Goal: Task Accomplishment & Management: Use online tool/utility

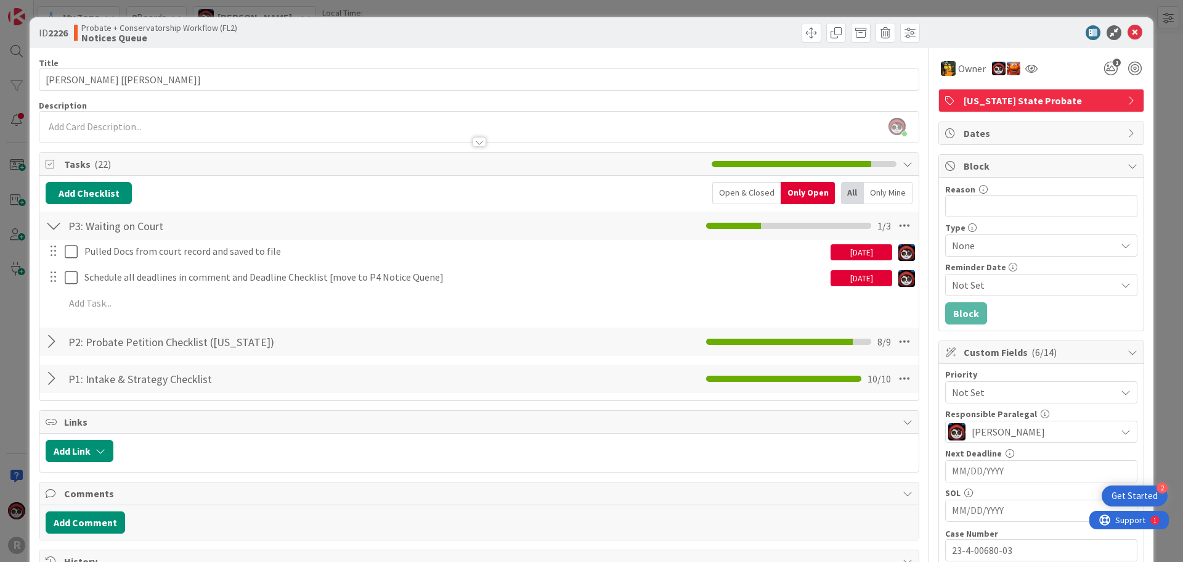
scroll to position [47, 0]
click at [1128, 33] on icon at bounding box center [1135, 32] width 15 height 15
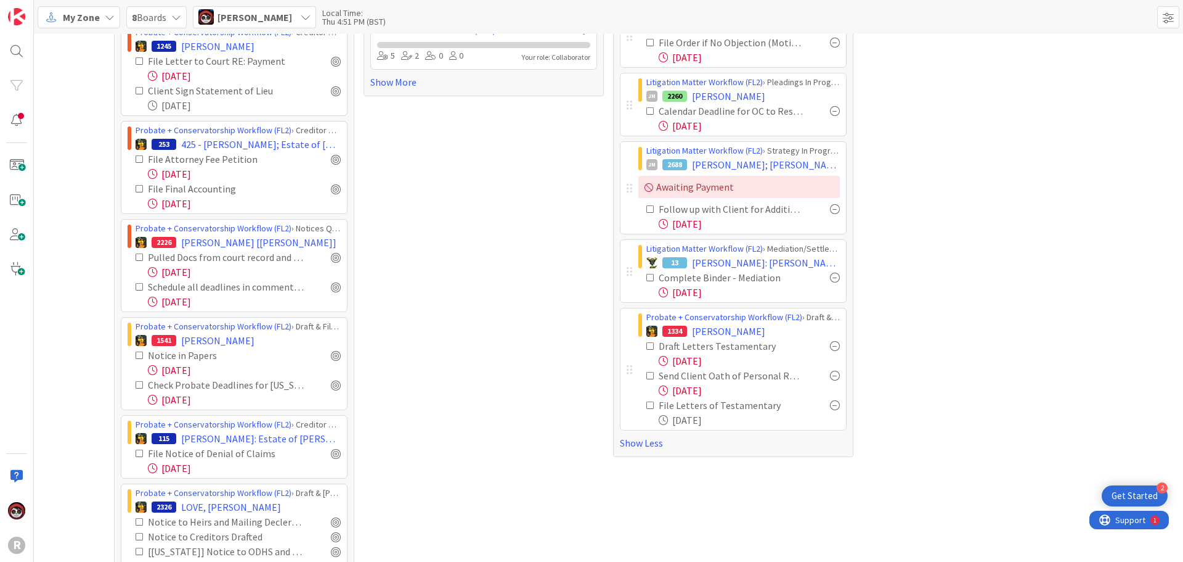
scroll to position [308, 0]
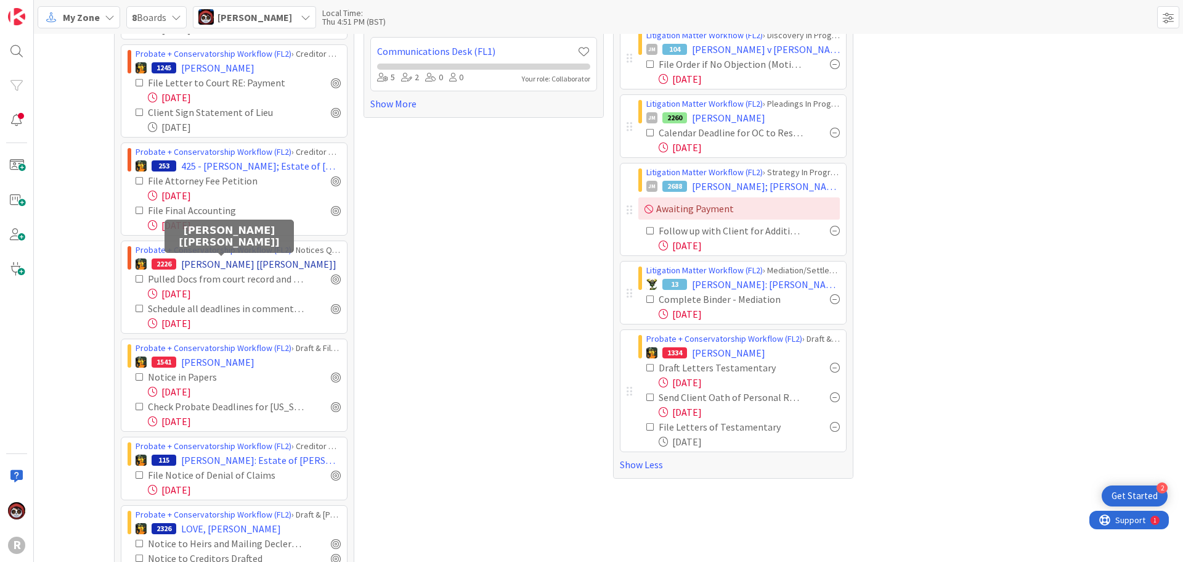
click at [183, 268] on span "[PERSON_NAME] [[PERSON_NAME]]" at bounding box center [258, 263] width 155 height 15
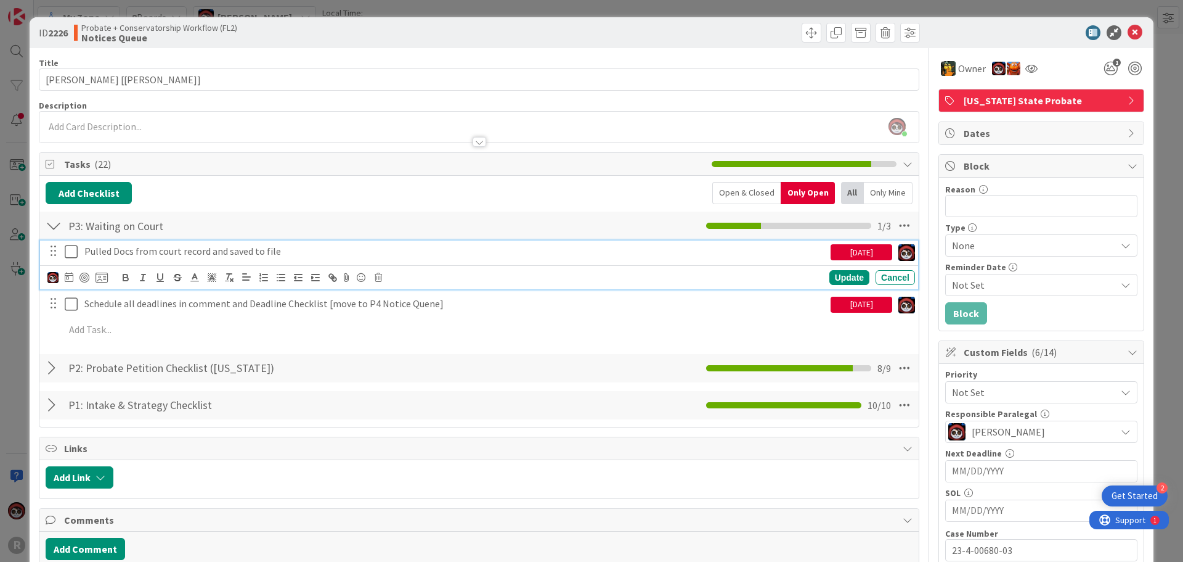
click at [267, 258] on div "Pulled Docs from court record and saved to file" at bounding box center [455, 251] width 751 height 22
click at [83, 276] on div at bounding box center [85, 277] width 10 height 10
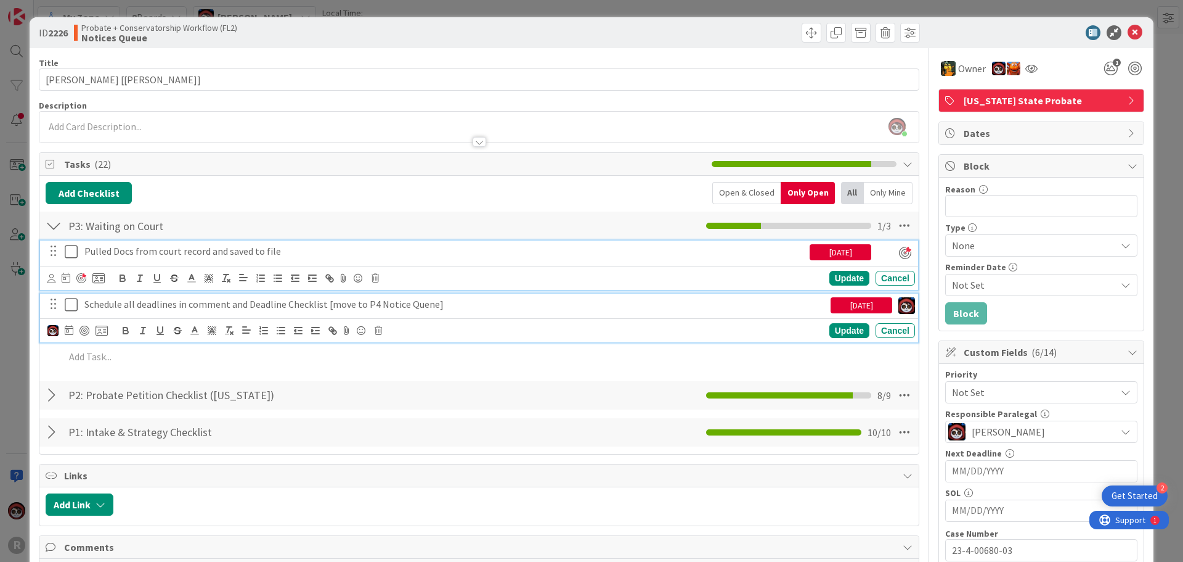
click at [147, 309] on p "Schedule all deadlines in comment and Deadline Checklist [move to P4 Notice Que…" at bounding box center [455, 304] width 742 height 14
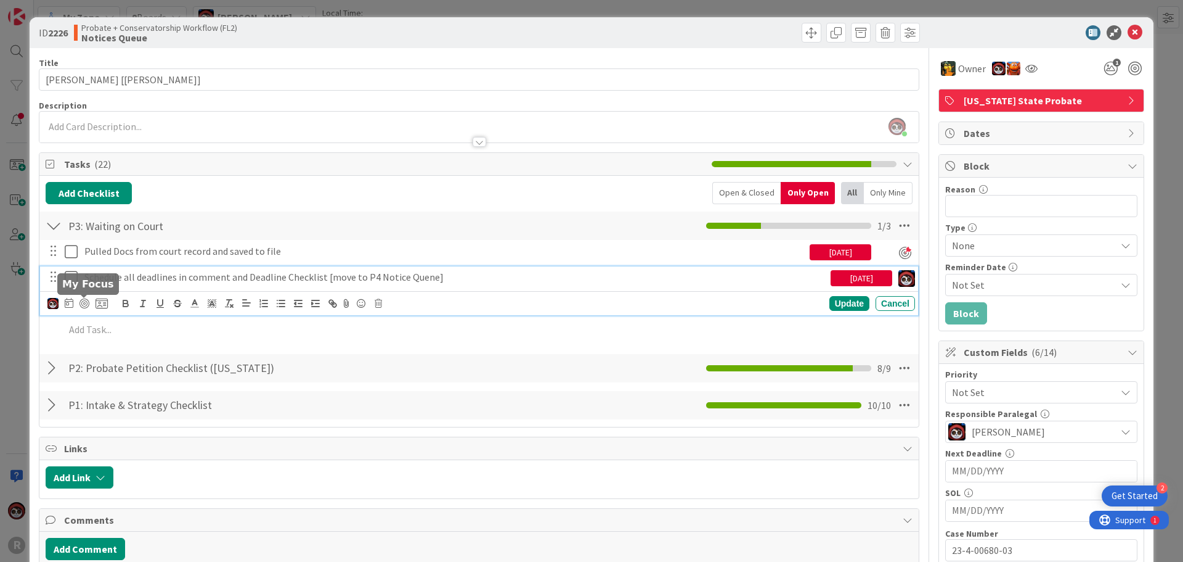
click at [89, 304] on div at bounding box center [77, 303] width 60 height 15
click at [86, 304] on div at bounding box center [85, 303] width 10 height 10
click at [849, 304] on div "Update" at bounding box center [850, 303] width 40 height 15
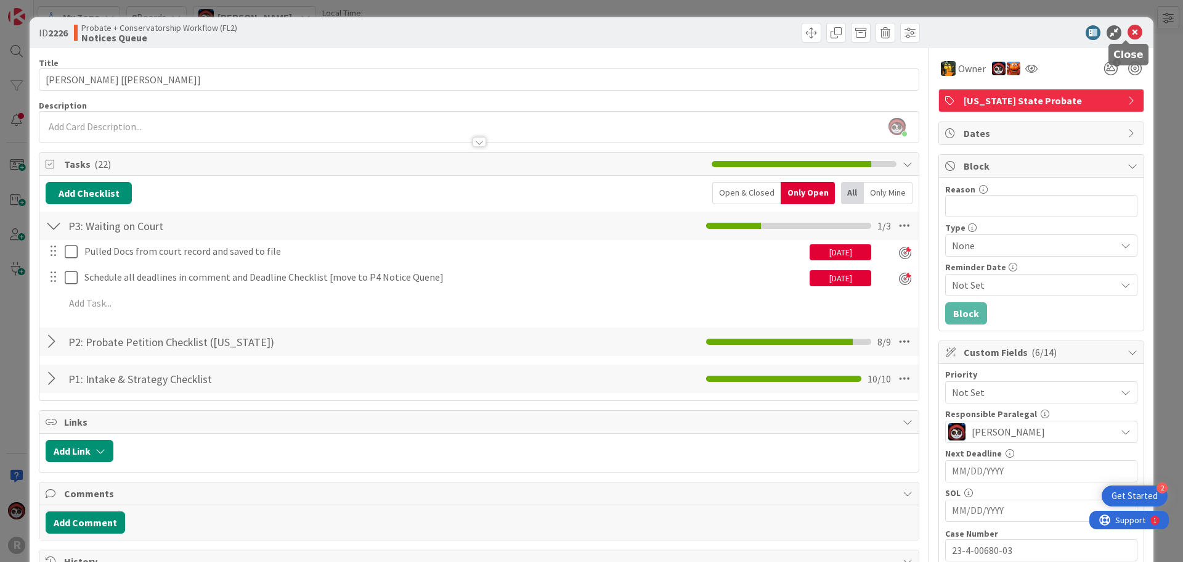
click at [1128, 34] on icon at bounding box center [1135, 32] width 15 height 15
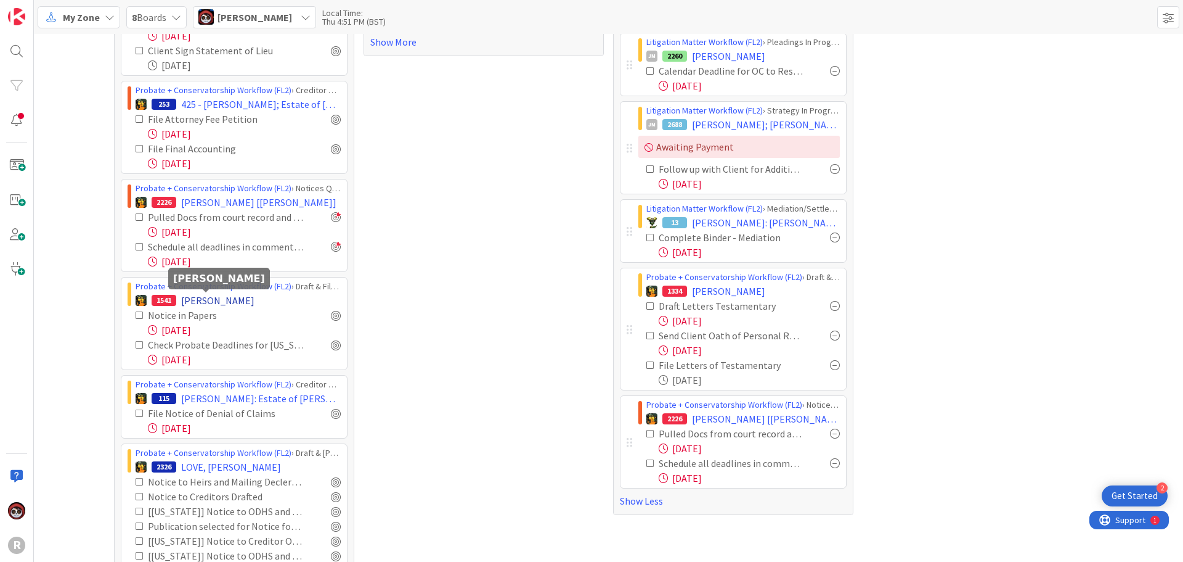
click at [208, 300] on span "[PERSON_NAME]" at bounding box center [217, 300] width 73 height 15
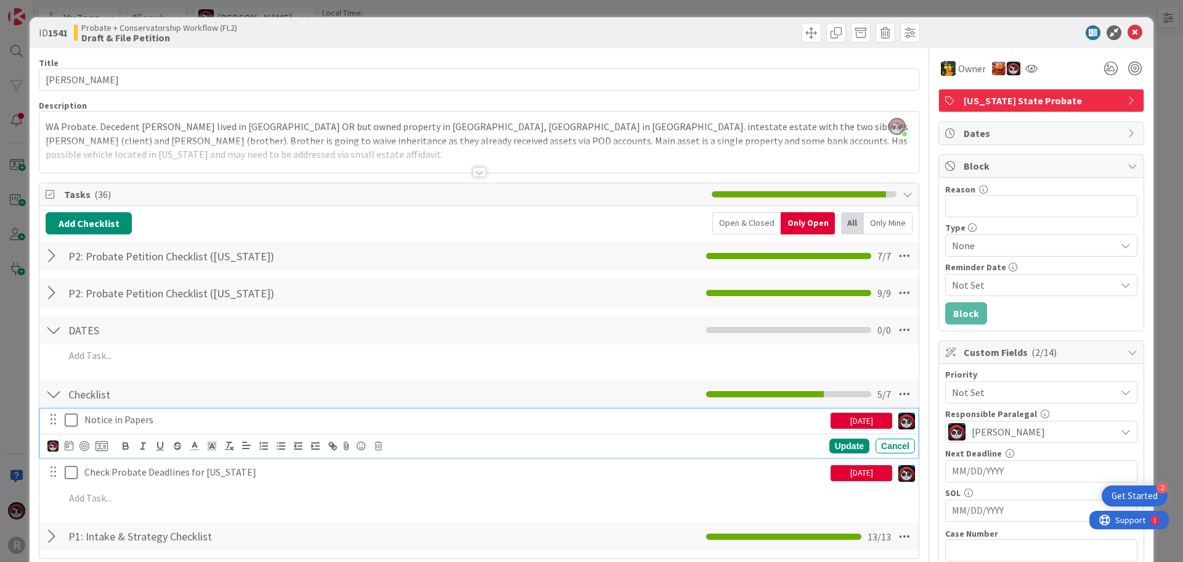
click at [112, 422] on p "Notice in Papers" at bounding box center [455, 419] width 742 height 14
click at [84, 443] on div at bounding box center [85, 446] width 10 height 10
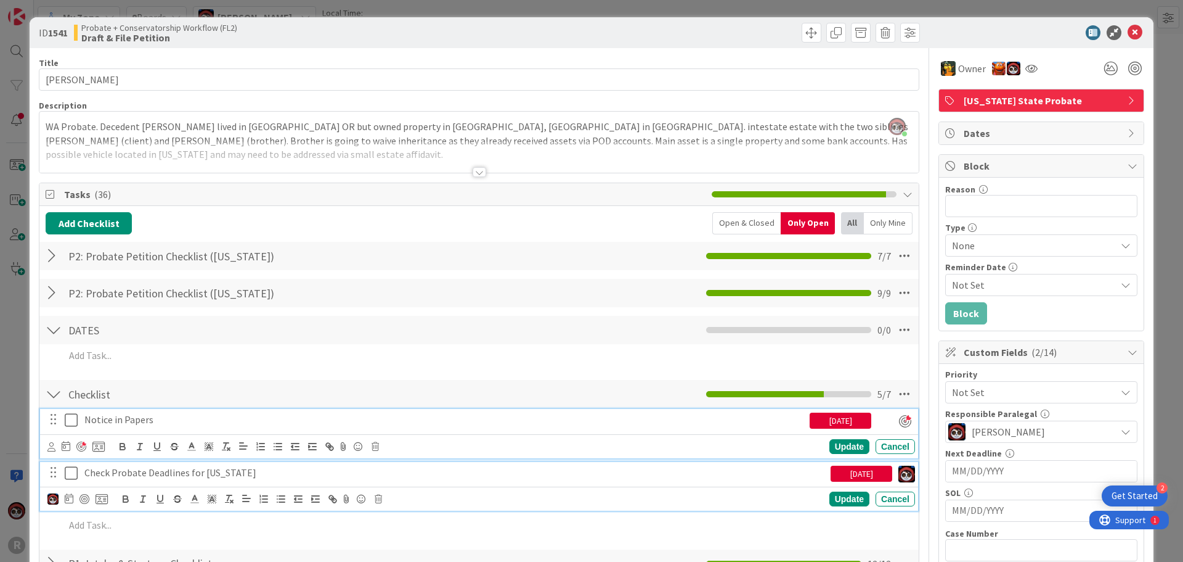
click at [120, 475] on p "Check Probate Deadlines for [US_STATE]" at bounding box center [455, 472] width 742 height 14
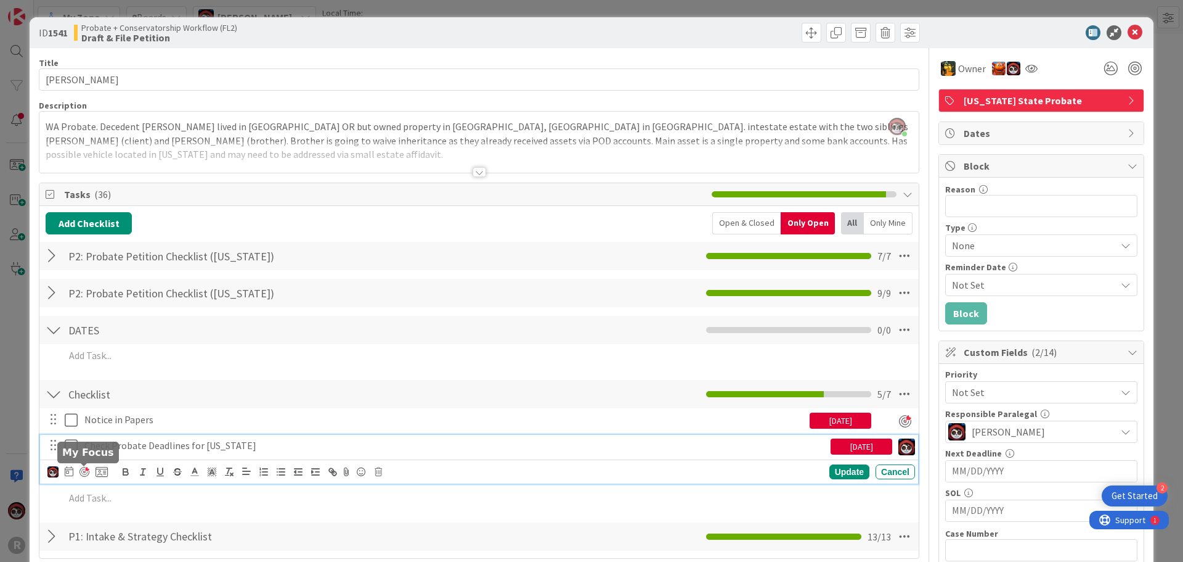
click at [86, 468] on div at bounding box center [85, 472] width 10 height 10
click at [842, 470] on div "Update" at bounding box center [850, 472] width 40 height 15
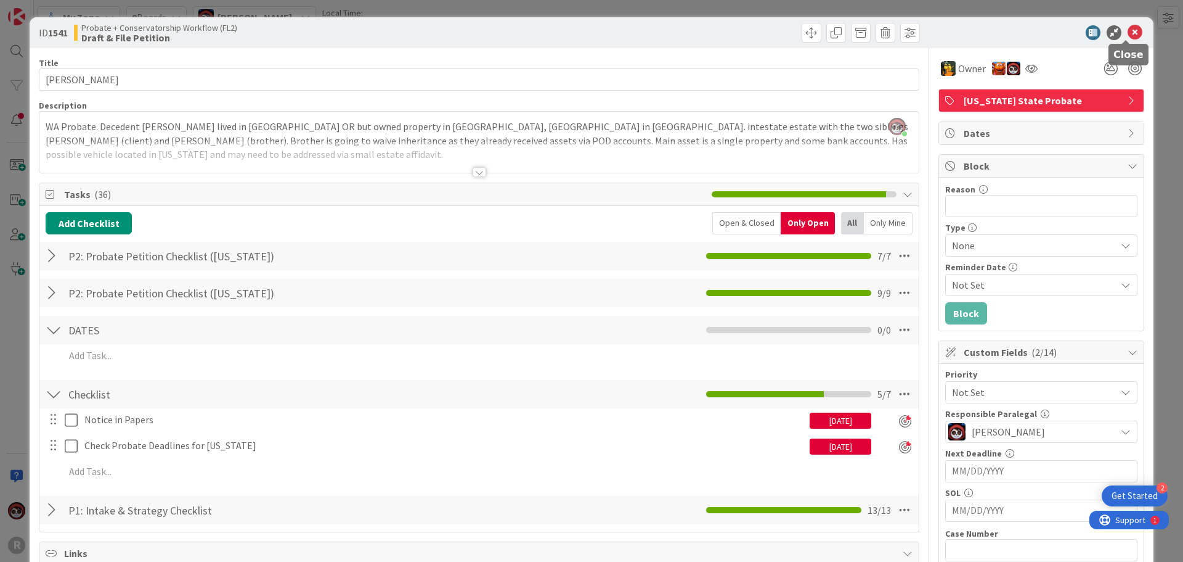
click at [1128, 31] on icon at bounding box center [1135, 32] width 15 height 15
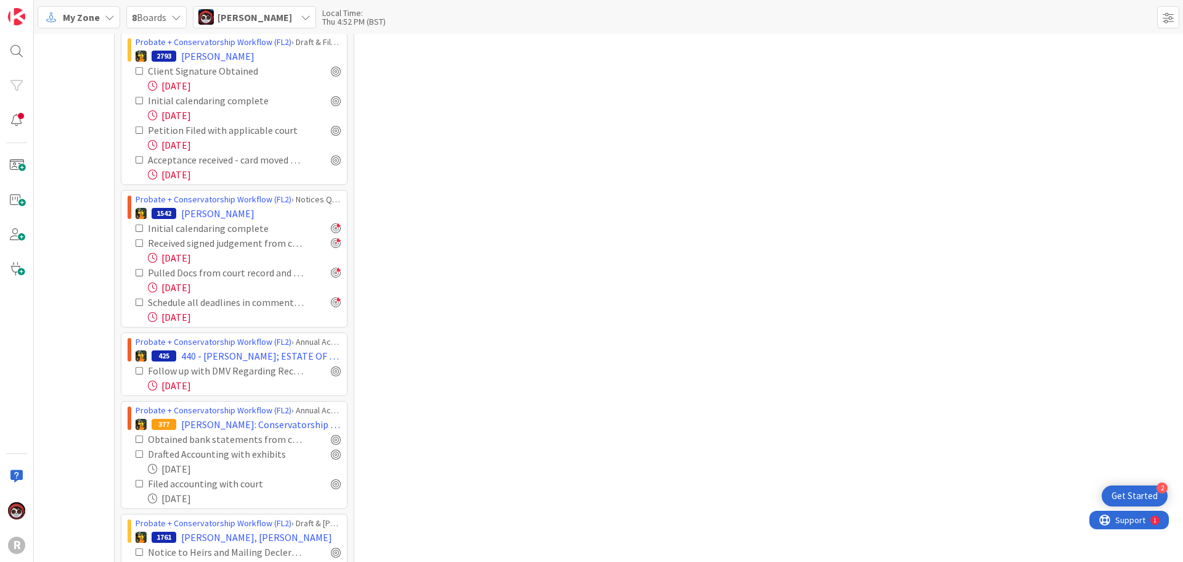
scroll to position [1171, 0]
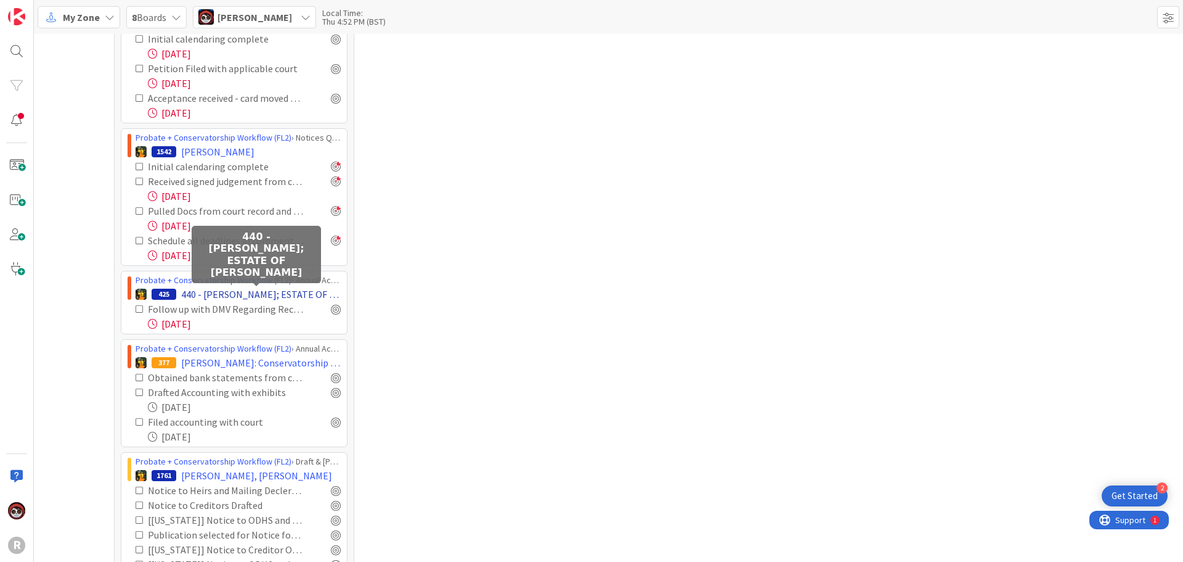
click at [243, 295] on span "440 - [PERSON_NAME]; ESTATE OF [PERSON_NAME]" at bounding box center [261, 294] width 160 height 15
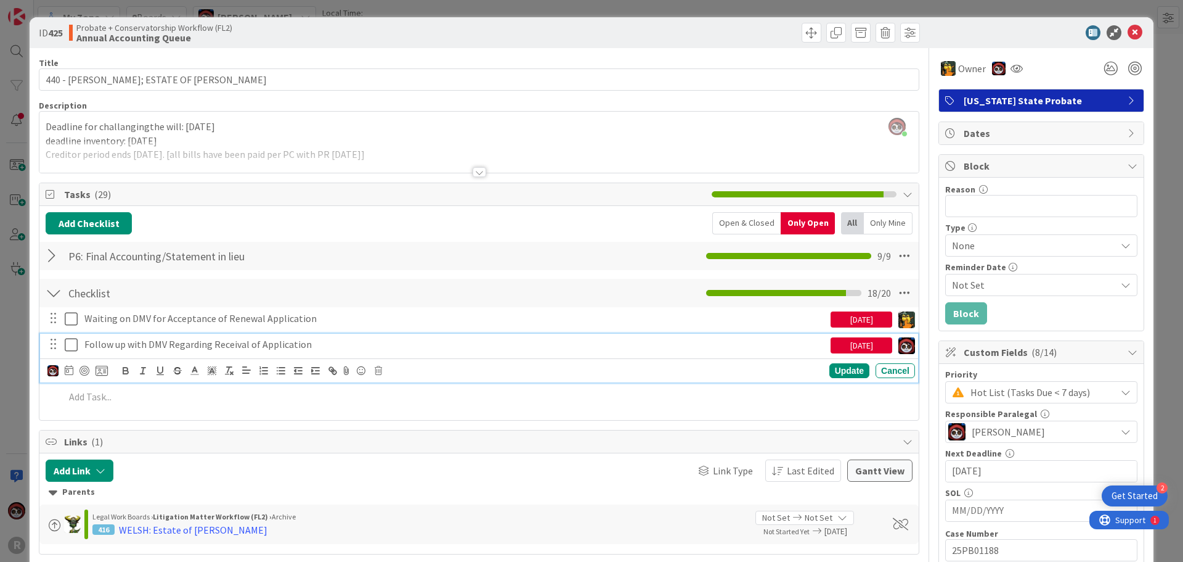
click at [171, 346] on p "Follow up with DMV Regarding Receival of Application" at bounding box center [455, 344] width 742 height 14
click at [86, 369] on div at bounding box center [85, 371] width 10 height 10
click at [839, 372] on div "Update" at bounding box center [850, 371] width 40 height 15
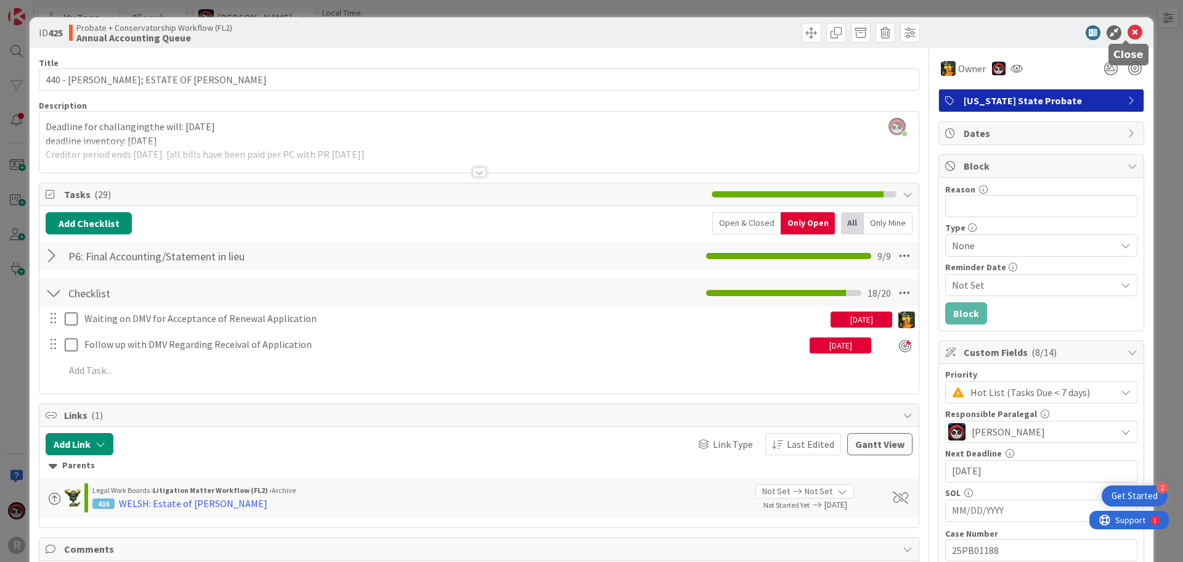
click at [1131, 31] on icon at bounding box center [1135, 32] width 15 height 15
